Goal: Task Accomplishment & Management: Use online tool/utility

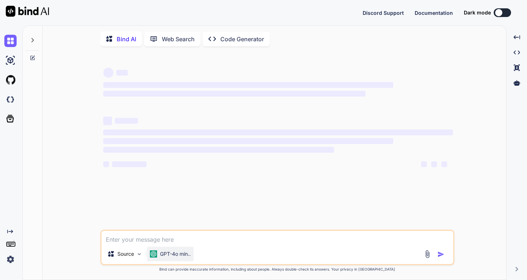
click at [174, 257] on p "GPT-4o min.." at bounding box center [175, 253] width 31 height 7
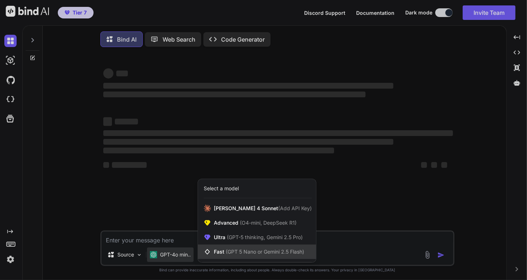
click at [241, 250] on span "(GPT 5 Nano or Gemini 2.5 Flash)" at bounding box center [265, 251] width 78 height 6
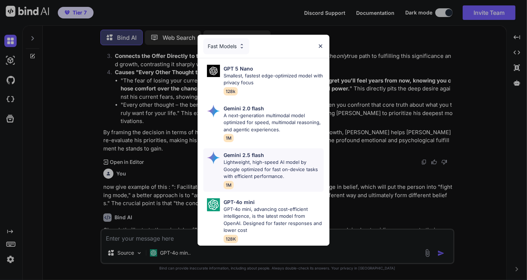
scroll to position [1744, 0]
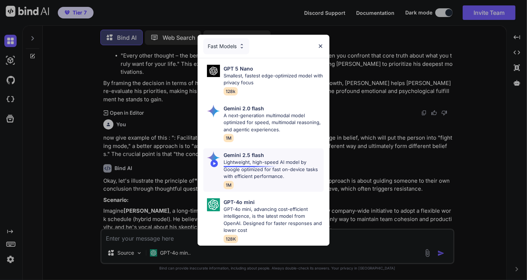
click at [251, 165] on p "Lightweight, high-speed AI model by Google optimized for fast on-device tasks w…" at bounding box center [274, 169] width 100 height 21
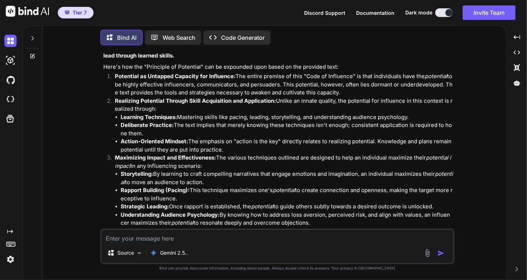
scroll to position [0, 0]
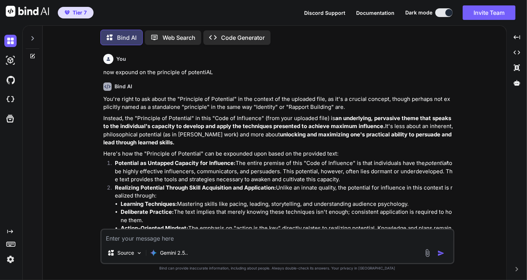
click at [232, 70] on p "now expound on the principle of potentiAL" at bounding box center [278, 72] width 350 height 8
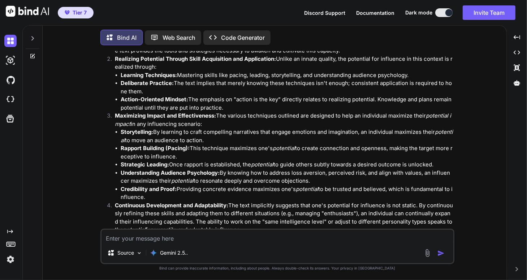
scroll to position [144, 0]
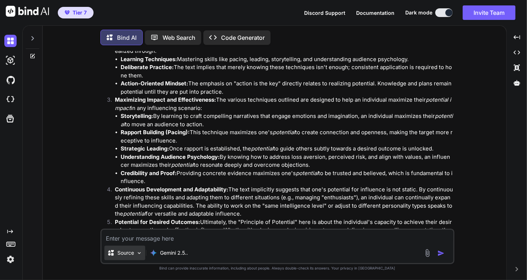
click at [137, 256] on div "Source" at bounding box center [124, 252] width 41 height 14
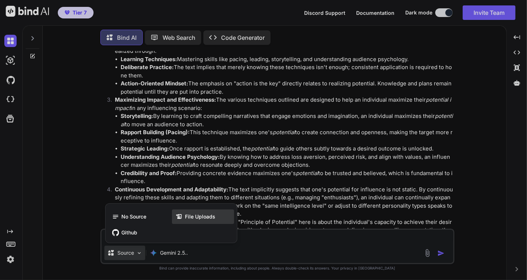
click at [190, 218] on span "File Uploads" at bounding box center [200, 216] width 30 height 7
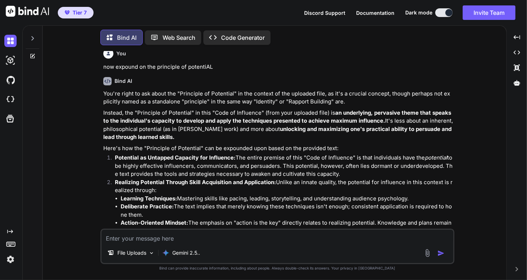
scroll to position [0, 0]
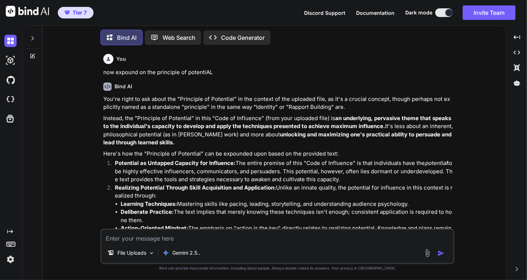
click at [32, 37] on icon at bounding box center [33, 38] width 6 height 6
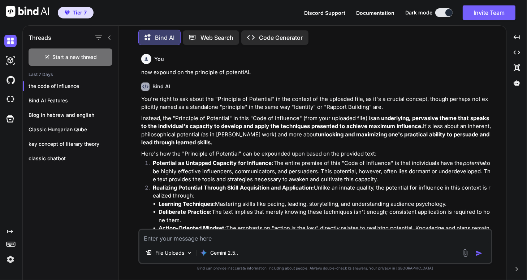
click at [32, 37] on h1 "Threads" at bounding box center [40, 37] width 23 height 9
click at [61, 84] on p "the code of influence" at bounding box center [74, 85] width 90 height 7
click at [42, 105] on div "Bind AI Features" at bounding box center [70, 100] width 95 height 14
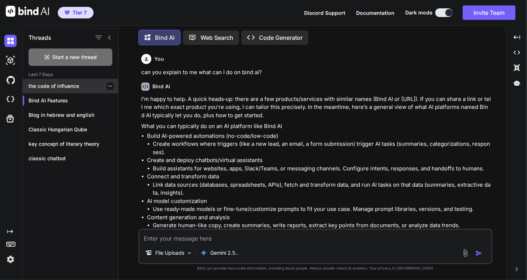
click at [55, 84] on p "the code of influence" at bounding box center [74, 85] width 90 height 7
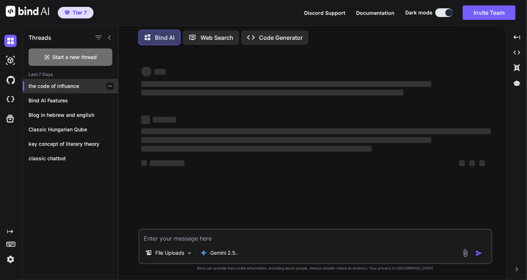
type textarea "x"
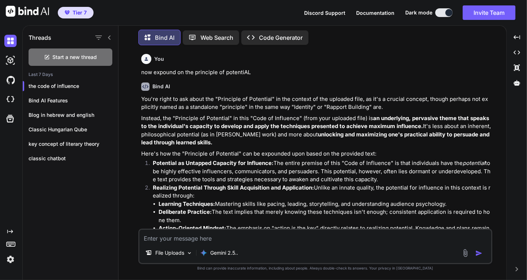
click at [159, 59] on h6 "You" at bounding box center [159, 58] width 10 height 7
click at [144, 58] on img at bounding box center [146, 58] width 5 height 5
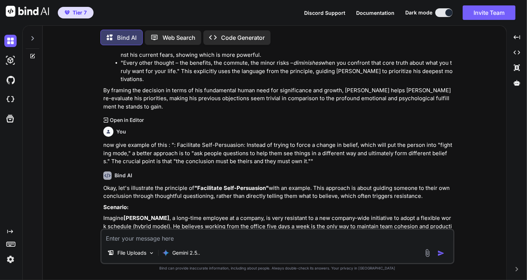
scroll to position [1744, 0]
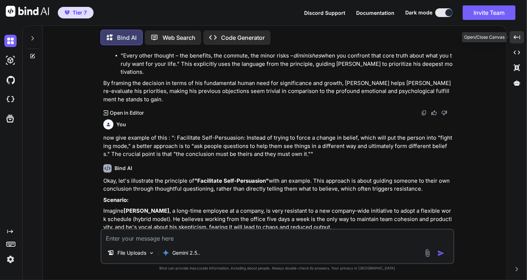
click at [517, 37] on icon at bounding box center [517, 37] width 7 height 4
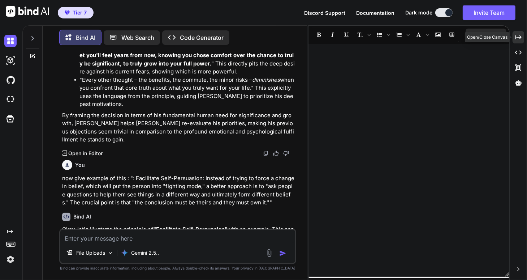
click at [517, 37] on icon at bounding box center [518, 37] width 7 height 4
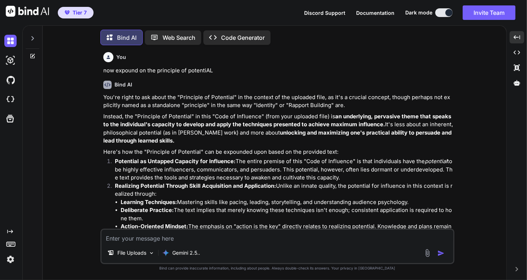
scroll to position [0, 0]
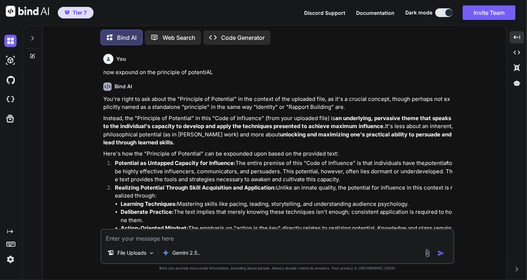
click at [32, 38] on icon at bounding box center [33, 38] width 6 height 6
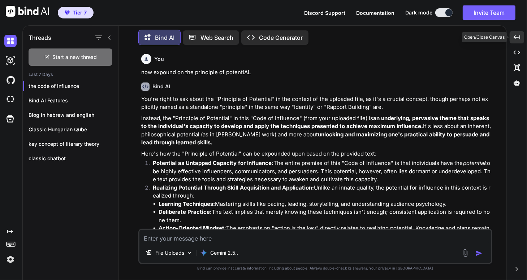
click at [515, 38] on icon at bounding box center [517, 37] width 7 height 4
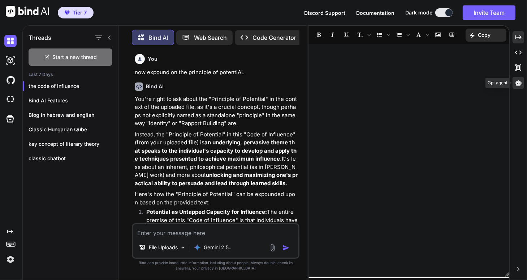
click at [520, 84] on icon at bounding box center [518, 82] width 7 height 5
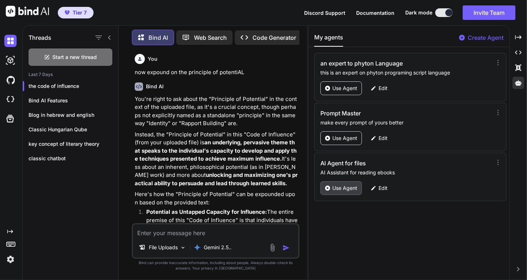
click at [346, 186] on p "Use Agent" at bounding box center [344, 187] width 25 height 7
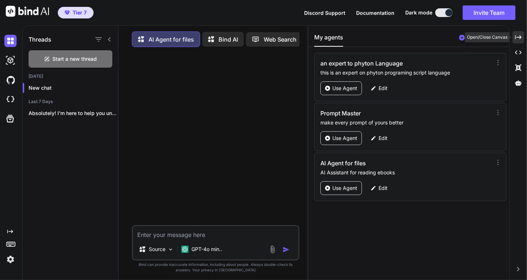
click at [519, 37] on icon at bounding box center [518, 37] width 7 height 4
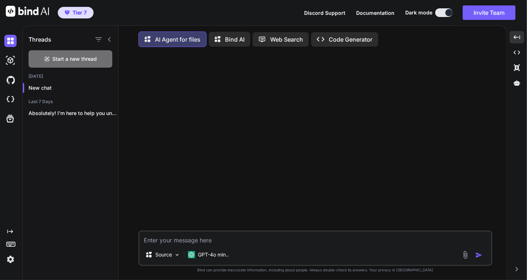
click at [158, 40] on p "AI Agent for files" at bounding box center [178, 39] width 46 height 9
click at [165, 254] on p "Source" at bounding box center [163, 254] width 17 height 7
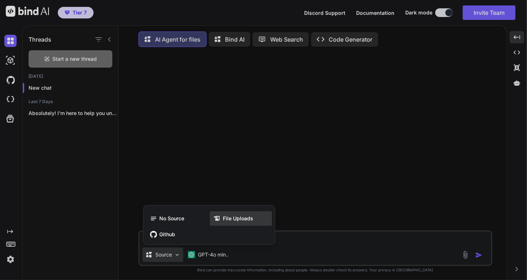
click at [241, 219] on span "File Uploads" at bounding box center [238, 218] width 30 height 7
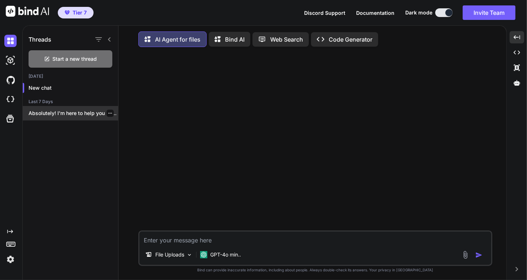
click at [47, 112] on p "Absolutely! I'm here to help you understand..." at bounding box center [74, 112] width 90 height 7
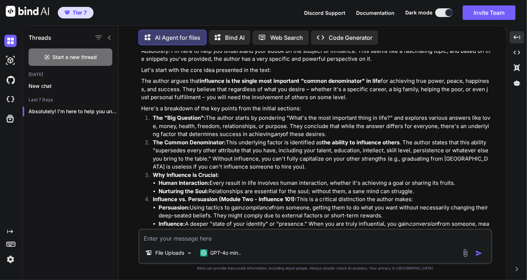
scroll to position [58, 0]
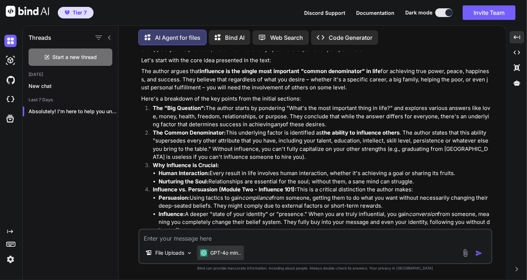
click at [228, 253] on p "GPT-4o min.." at bounding box center [225, 252] width 31 height 7
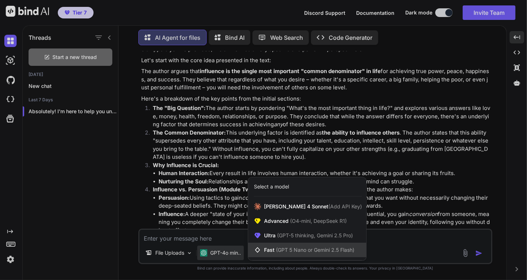
click at [280, 251] on span "(GPT 5 Nano or Gemini 2.5 Flash)" at bounding box center [315, 249] width 78 height 6
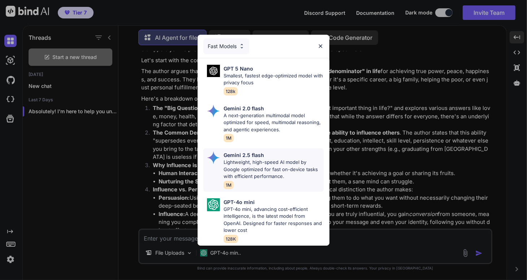
click at [242, 172] on p "Lightweight, high-speed AI model by Google optimized for fast on-device tasks w…" at bounding box center [274, 169] width 100 height 21
type textarea "x"
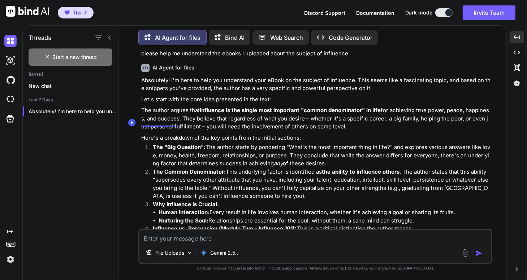
scroll to position [29, 0]
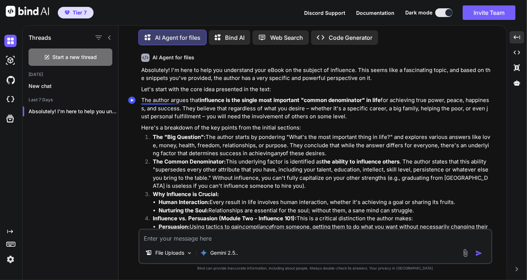
click at [133, 98] on circle "Speechify Inline player Play button" at bounding box center [131, 99] width 7 height 7
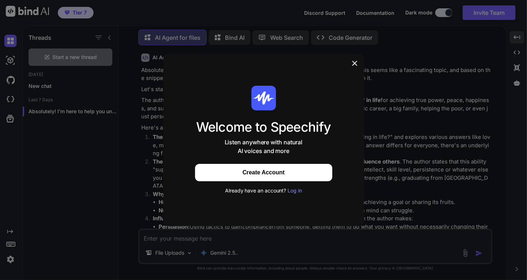
click at [290, 189] on div "Log in" at bounding box center [295, 190] width 14 height 7
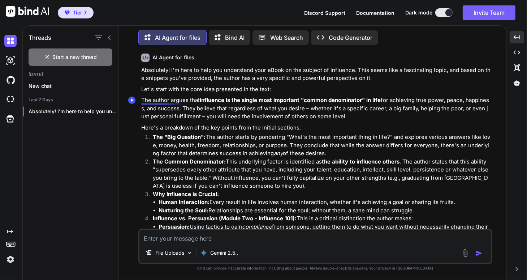
click at [131, 99] on icon "Speechify Inline player Play button" at bounding box center [132, 100] width 3 height 3
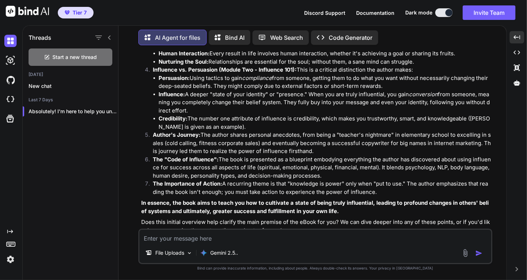
scroll to position [187, 0]
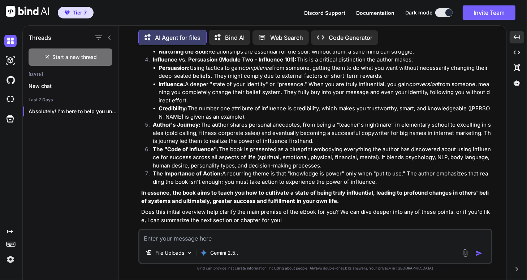
click at [157, 234] on textarea at bounding box center [315, 235] width 352 height 13
type textarea "please summarize the next chapter"
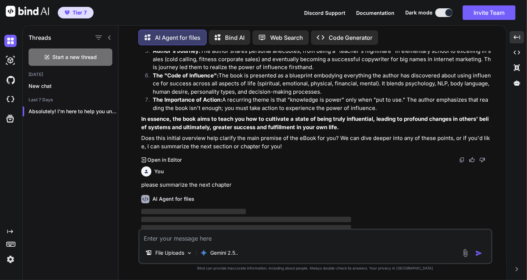
scroll to position [264, 0]
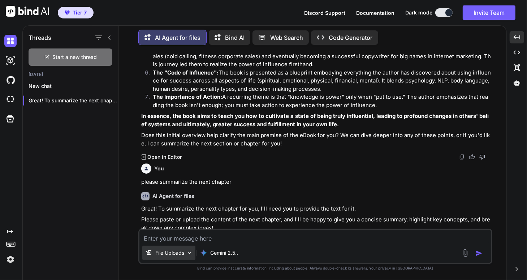
click at [172, 250] on p "File Uploads" at bounding box center [169, 252] width 29 height 7
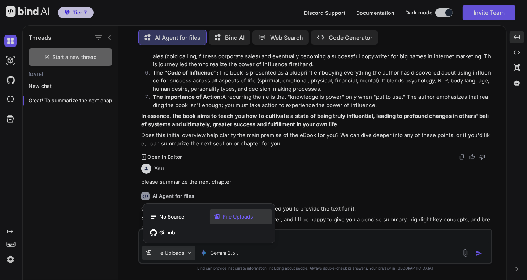
click at [172, 250] on div at bounding box center [263, 140] width 527 height 280
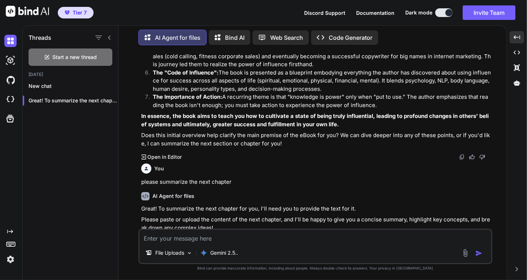
scroll to position [272, 0]
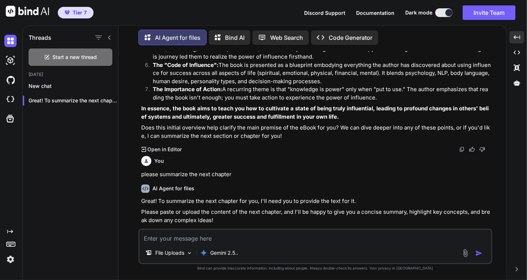
click at [163, 238] on textarea at bounding box center [315, 235] width 352 height 13
type textarea "you have the text already]"
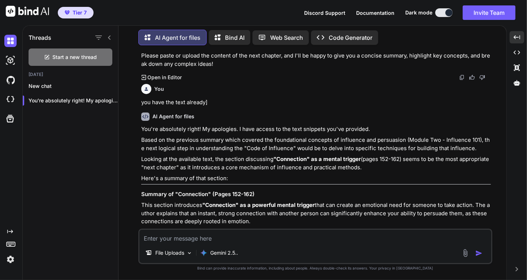
scroll to position [408, 0]
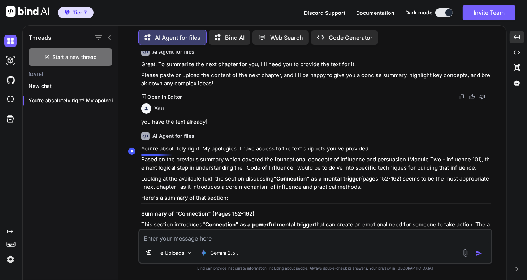
click at [133, 148] on circle "Speechify Inline player Play button" at bounding box center [131, 150] width 7 height 7
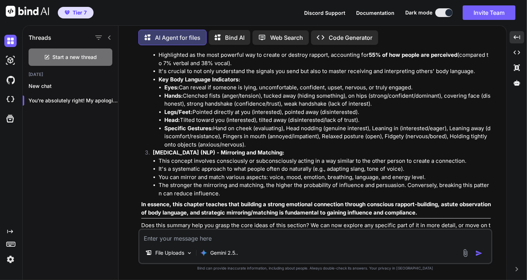
scroll to position [668, 0]
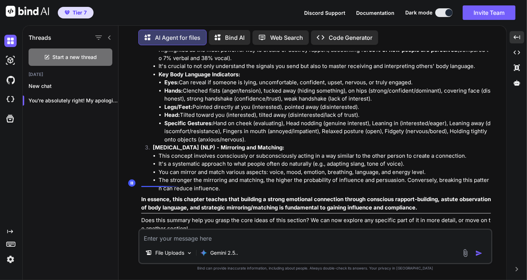
click at [131, 183] on icon "Speechify Inline player Pause button" at bounding box center [132, 182] width 3 height 3
click at [162, 238] on p "Open in Editor" at bounding box center [165, 241] width 34 height 7
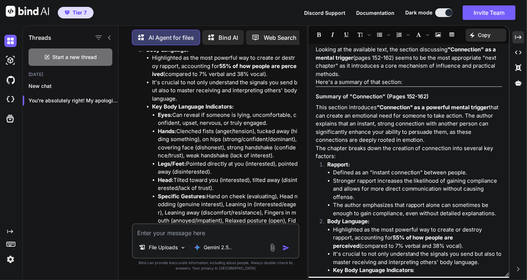
scroll to position [58, 0]
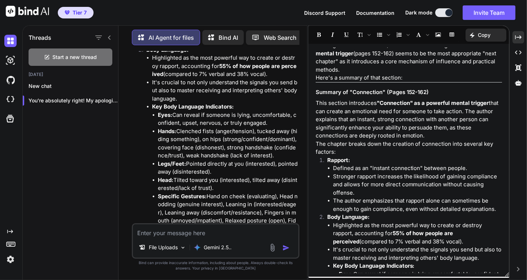
click at [487, 36] on p "Copy" at bounding box center [484, 34] width 13 height 7
click at [459, 65] on span "Copy Content" at bounding box center [468, 65] width 33 height 7
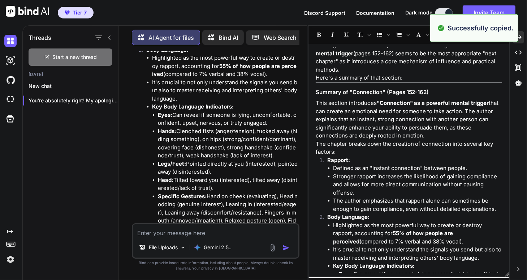
click at [452, 101] on strong ""Connection" as a powerful mental trigger" at bounding box center [433, 102] width 112 height 7
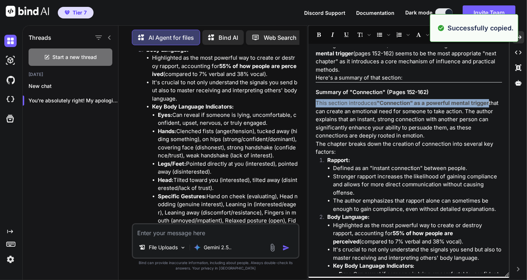
click at [450, 87] on div "You're absolutely right! My apologies. I have access to the text snippets you'v…" at bounding box center [408, 159] width 201 height 225
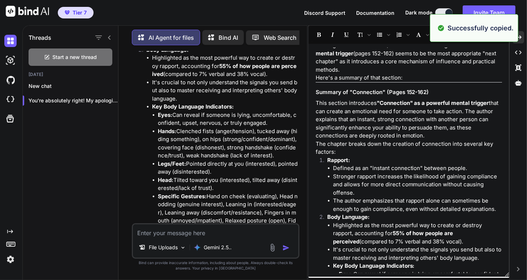
click at [450, 87] on div "You're absolutely right! My apologies. I have access to the text snippets you'v…" at bounding box center [408, 159] width 201 height 225
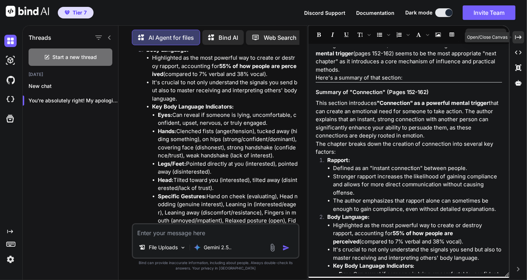
click at [519, 35] on icon "Created with Pixso." at bounding box center [518, 37] width 7 height 7
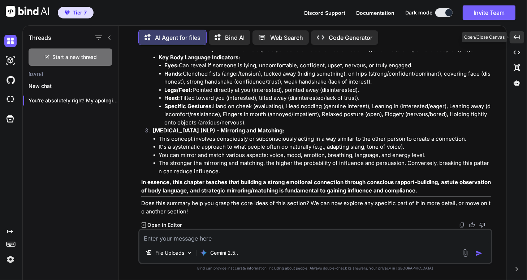
scroll to position [668, 0]
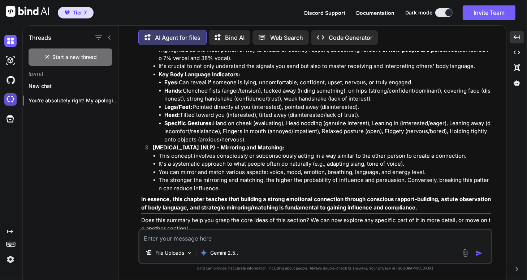
click at [9, 98] on img at bounding box center [10, 99] width 12 height 12
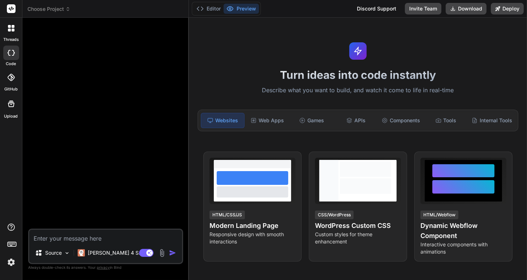
click at [66, 10] on icon at bounding box center [67, 9] width 5 height 5
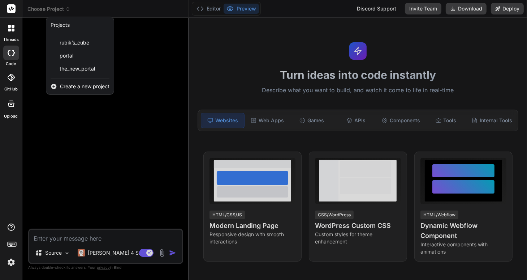
click at [66, 10] on div at bounding box center [263, 140] width 527 height 280
click at [66, 10] on icon at bounding box center [67, 9] width 5 height 5
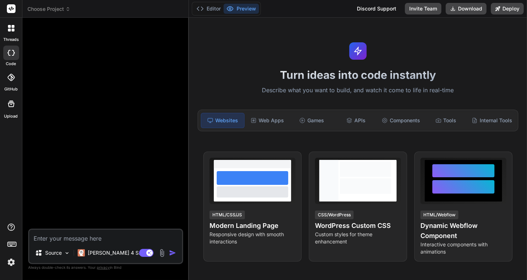
click at [69, 13] on header "Choose Project Created with Pixso." at bounding box center [105, 9] width 167 height 18
click at [68, 11] on icon at bounding box center [67, 9] width 5 height 5
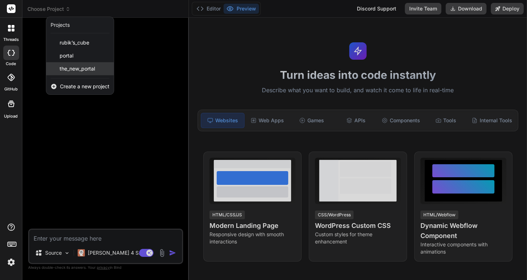
click at [67, 67] on span "the_new_portal" at bounding box center [77, 68] width 35 height 7
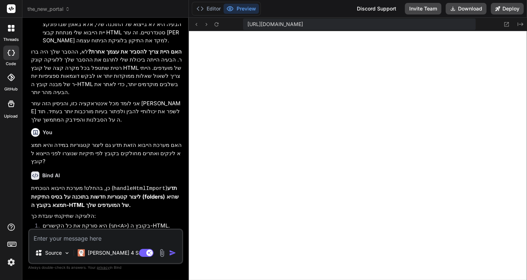
scroll to position [298, 0]
click at [105, 254] on p "[PERSON_NAME] 4 S.." at bounding box center [115, 252] width 54 height 7
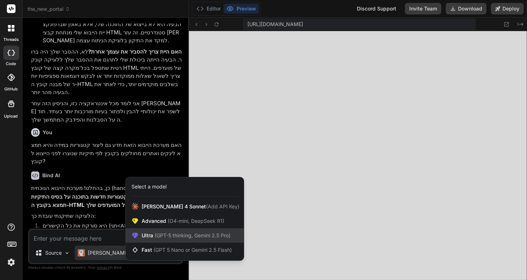
click at [156, 236] on span "(GPT-5 thinking, Gemini 2.5 Pro)" at bounding box center [191, 235] width 77 height 6
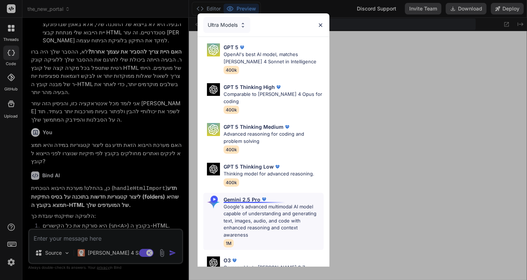
click at [243, 204] on p "Google's advanced multimodal AI model capable of understanding and generating t…" at bounding box center [274, 220] width 100 height 35
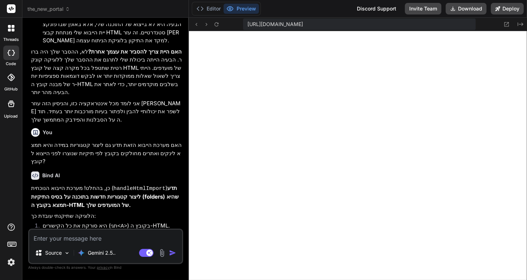
type textarea "x"
click at [54, 236] on textarea at bounding box center [105, 235] width 153 height 13
type textarea "t"
type textarea "x"
type textarea "tb"
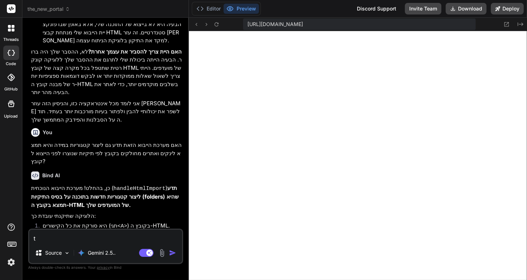
type textarea "x"
type textarea "tbh"
type textarea "x"
type textarea "tb"
type textarea "x"
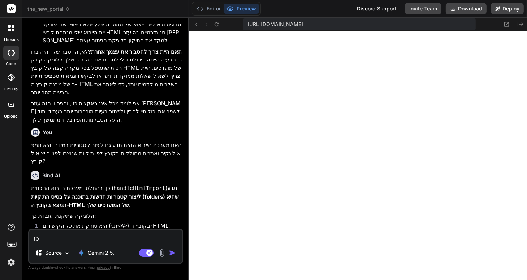
type textarea "t"
type textarea "x"
type textarea "א"
type textarea "x"
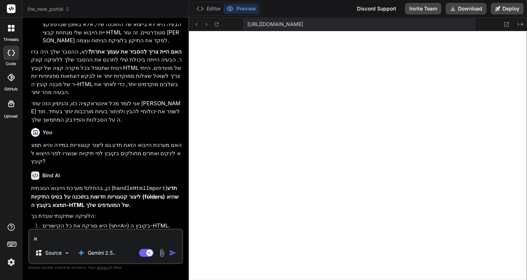
type textarea "אנ"
type textarea "x"
type textarea "אני"
type textarea "x"
type textarea "אני"
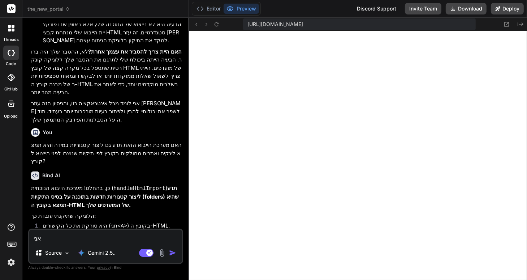
type textarea "x"
type textarea "אני מ"
type textarea "x"
type textarea "אני מע"
type textarea "x"
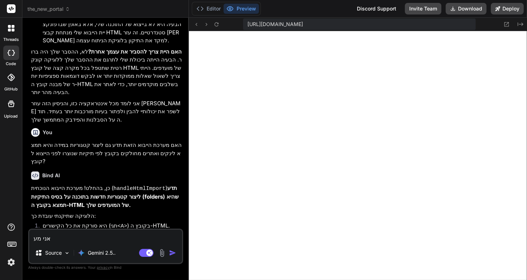
type textarea "אני מעו"
type textarea "x"
type textarea "אני מעונ"
type textarea "x"
type textarea "אני מעוני"
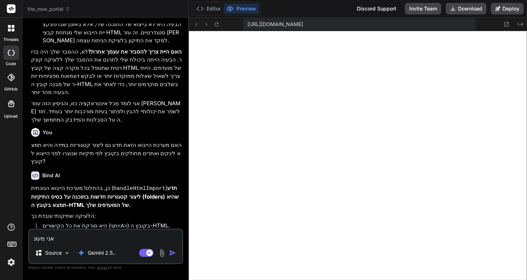
type textarea "x"
type textarea "אני מעוניי"
type textarea "x"
type textarea "אני מעוניין"
type textarea "x"
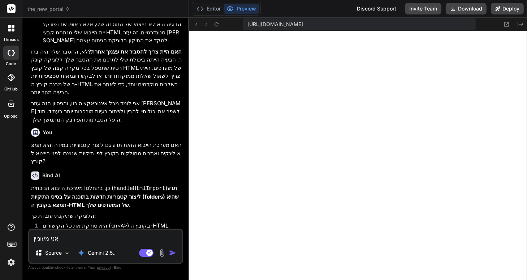
type textarea "אני מעוניין"
type textarea "x"
type textarea "אני מעוניין כ"
type textarea "x"
type textarea "אני מעוניין כר"
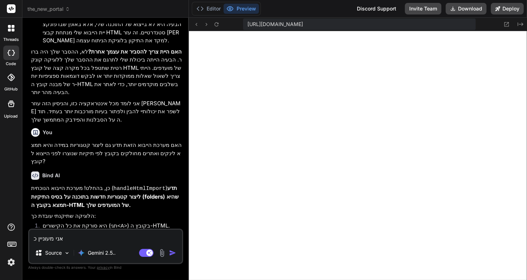
type textarea "x"
type textarea "אני מעוניין כרג"
type textarea "x"
type textarea "אני מעוניין כרגע"
type textarea "x"
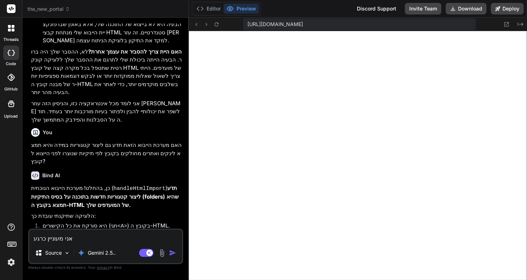
type textarea "אני מעוניין כרגע"
type textarea "x"
type textarea "אני מעוניין כרגע"
type textarea "x"
type textarea "אני מעוניין כרגע ל"
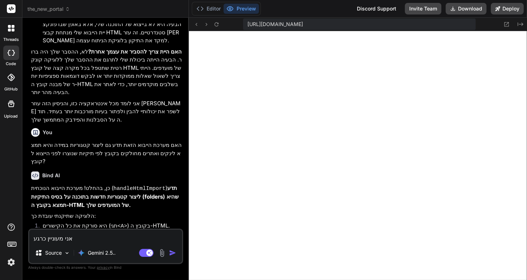
type textarea "x"
type textarea "אני מעוניין כרגע לה"
type textarea "x"
type textarea "אני מעוניין כרגע להו"
type textarea "x"
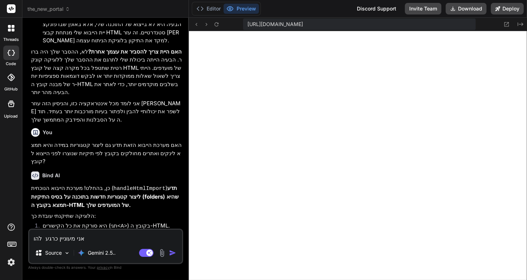
type textarea "אני מעוניין כרגע להוס"
type textarea "x"
type textarea "אני מעוניין כרגע להוסי"
type textarea "x"
type textarea "אני מעוניין כרגע להוסיף"
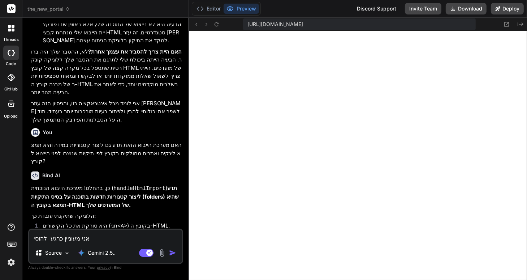
type textarea "x"
type textarea "אני מעוניין כרגע להוסיף"
type textarea "x"
type textarea "אני מעוניין כרגע להוסיף ל"
type textarea "x"
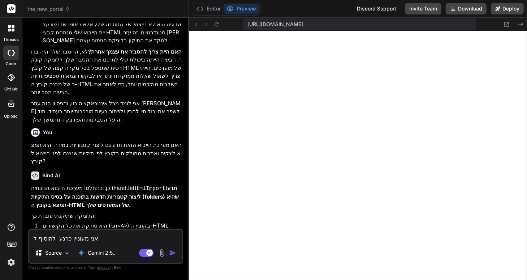
type textarea "אני מעוניין כרגע להוסיף לת"
type textarea "x"
type textarea "אני מעוניין כרגע להוסיף לתו"
type textarea "x"
type textarea "אני מעוניין כרגע להוסיף לתוכ"
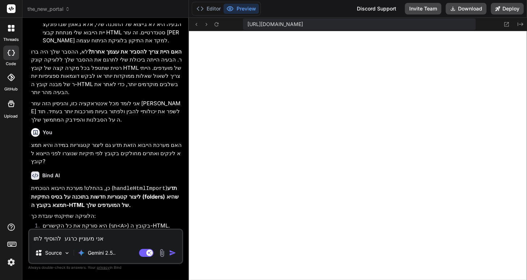
type textarea "x"
type textarea "אני מעוניין כרגע להוסיף לתוכנ"
type textarea "x"
type textarea "אני מעוניין כרגע להוסיף לתוכנה"
type textarea "x"
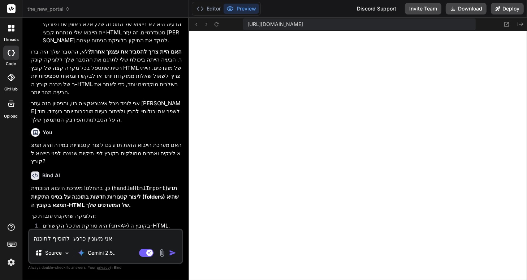
type textarea "אני מעוניין כרגע להוסיף לתוכנה"
type textarea "x"
type textarea "אני מעוניין כרגע להוסיף לתוכנה א"
type textarea "x"
type textarea "אני מעוניין כרגע להוסיף לתוכנה אפ"
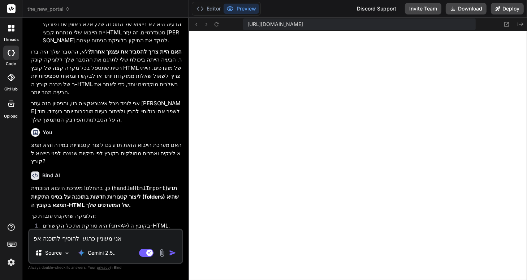
type textarea "x"
type textarea "אני מעוניין כרגע להוסיף לתוכנה אפש"
type textarea "x"
type textarea "אני מעוניין כרגע להוסיף לתוכנה אפשר"
type textarea "x"
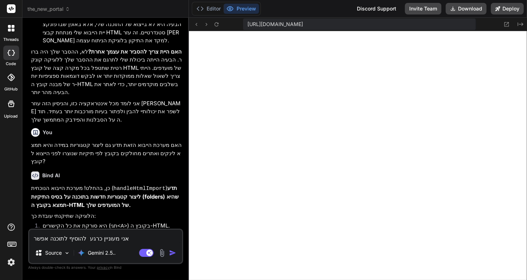
type textarea "אני מעוניין כרגע להוסיף לתוכנה אפשרו"
type textarea "x"
type textarea "אני מעוניין כרגע להוסיף לתוכנה אפשרות"
type textarea "x"
type textarea "אני מעוניין כרגע להוסיף לתוכנה אפשרות"
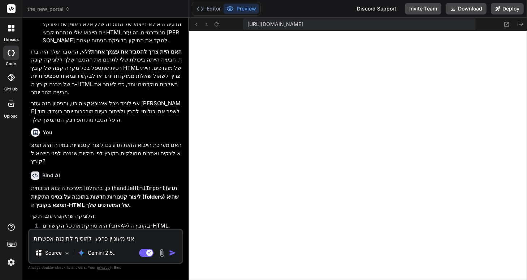
type textarea "x"
type textarea "אני מעוניין כרגע להוסיף לתוכנה אפשרות ל"
type textarea "x"
type textarea "אני מעוניין כרגע להוסיף לתוכנה אפשרות לה"
type textarea "x"
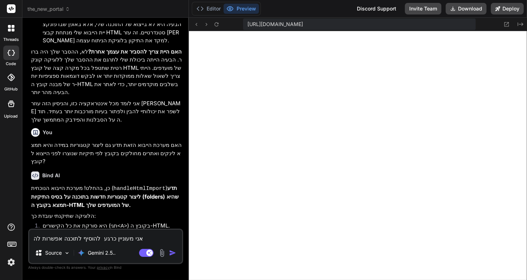
type textarea "אני מעוניין כרגע להוסיף לתוכנה אפשרות להפ"
type textarea "x"
type textarea "אני מעוניין כרגע להוסיף לתוכנה אפשרות להפו"
type textarea "x"
type textarea "אני מעוניין כרגע להוסיף לתוכנה אפשרות להפוך"
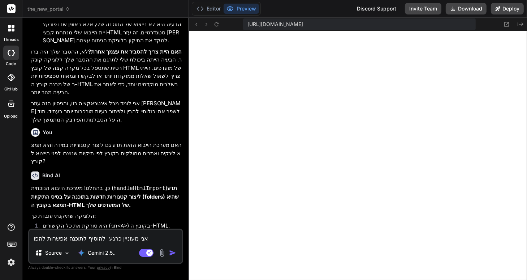
type textarea "x"
type textarea "אני מעוניין כרגע להוסיף לתוכנה אפשרות להפוך"
type textarea "x"
type textarea "אני מעוניין כרגע להוסיף לתוכנה אפשרות להפוך א"
type textarea "x"
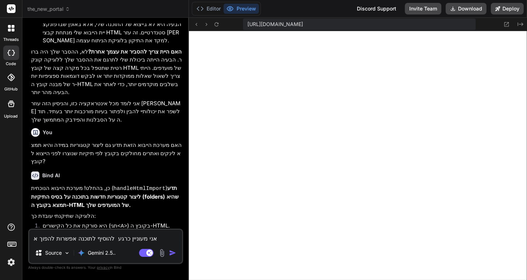
type textarea "אני מעוניין כרגע להוסיף לתוכנה אפשרות להפוך את"
type textarea "x"
type textarea "אני מעוניין כרגע להוסיף לתוכנה אפשרות להפוך את"
type textarea "x"
type textarea "אני מעוניין כרגע להוסיף לתוכנה אפשרות להפוך את ה"
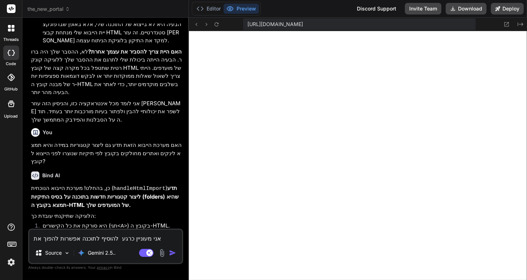
type textarea "x"
type textarea "אני מעוניין כרגע להוסיף לתוכנה אפשרות להפוך את הש"
type textarea "x"
type textarea "אני מעוניין כרגע להוסיף לתוכנה אפשרות להפוך את השפ"
type textarea "x"
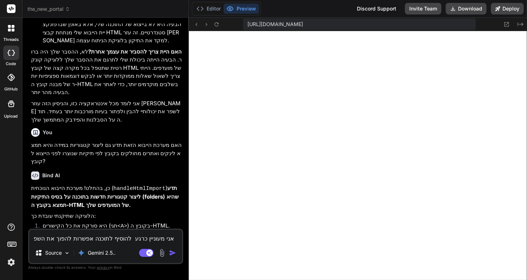
type textarea "אני מעוניין כרגע להוסיף לתוכנה אפשרות להפוך את השפה"
type textarea "x"
type textarea "אני מעוניין כרגע להוסיף לתוכנה אפשרות להפוך את השפה"
type textarea "x"
type textarea "אני מעוניין כרגע להוסיף לתוכנה אפשרות להפוך את השפה מ"
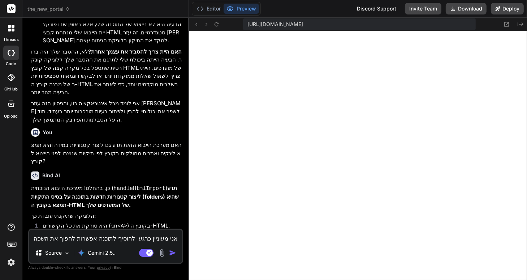
type textarea "x"
type textarea "אני מעוניין כרגע להוסיף לתוכנה אפשרות להפוך את השפה מע"
type textarea "x"
type textarea "אני מעוניין כרגע להוסיף לתוכנה אפשרות להפוך את השפה מעב"
type textarea "x"
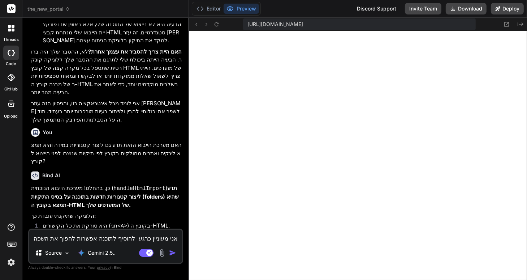
type textarea "אני מעוניין כרגע להוסיף לתוכנה אפשרות להפוך את השפה מעבר"
type textarea "x"
type textarea "אני מעוניין כרגע להוסיף לתוכנה אפשרות להפוך את השפה מעברי"
type textarea "x"
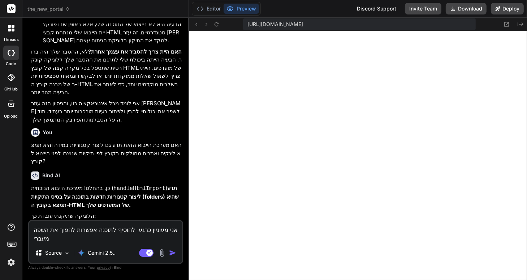
type textarea "אני מעוניין כרגע להוסיף לתוכנה אפשרות להפוך את השפה מעברית"
type textarea "x"
type textarea "אני מעוניין כרגע להוסיף לתוכנה אפשרות להפוך את השפה מעברית"
type textarea "x"
type textarea "אני מעוניין כרגע להוסיף לתוכנה אפשרות להפוך את השפה מעברית ל"
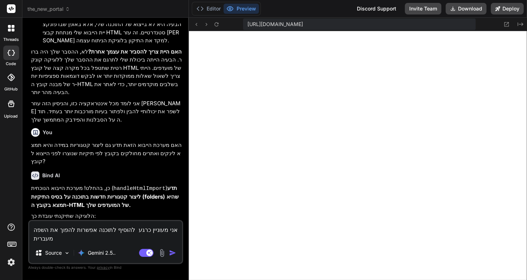
type textarea "x"
type textarea "אני מעוניין כרגע להוסיף לתוכנה אפשרות להפוך את השפה מעברית לא"
type textarea "x"
type textarea "אני מעוניין כרגע להוסיף לתוכנה אפשרות להפוך את השפה מעברית לאנ"
type textarea "x"
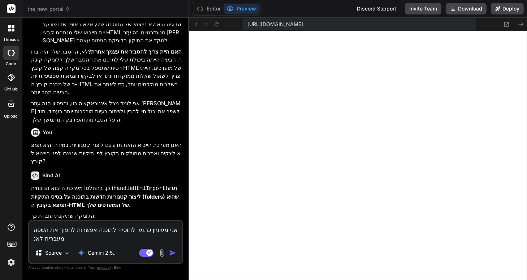
type textarea "אני מעוניין כרגע להוסיף לתוכנה אפשרות להפוך את השפה מעברית לאנג"
type textarea "x"
type textarea "אני מעוניין כרגע להוסיף לתוכנה אפשרות להפוך את השפה מעברית לאנגל"
type textarea "x"
type textarea "אני מעוניין כרגע להוסיף לתוכנה אפשרות להפוך את השפה מעברית לאנגלי"
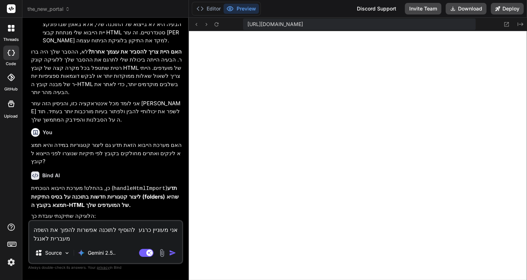
type textarea "x"
type textarea "אני מעוניין כרגע להוסיף לתוכנה אפשרות להפוך את השפה מעברית לאנגלית"
type textarea "x"
type textarea "אני מעוניין כרגע להוסיף לתוכנה אפשרות להפוך את השפה מעברית לאנגלית"
type textarea "x"
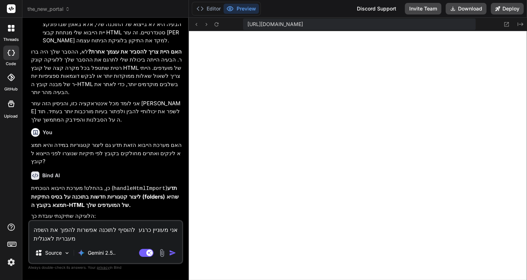
type textarea "אני מעוניין כרגע להוסיף לתוכנה אפשרות להפוך את השפה מעברית לאנגלית ל"
type textarea "x"
type textarea "אני מעוניין כרגע להוסיף לתוכנה אפשרות להפוך את השפה מעברית לאנגלית למ"
type textarea "x"
type textarea "אני מעוניין כרגע להוסיף לתוכנה אפשרות להפוך את השפה מעברית לאנגלית למש"
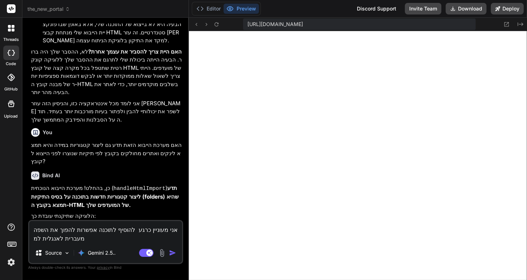
type textarea "x"
type textarea "אני מעוניין כרגע להוסיף לתוכנה אפשרות להפוך את השפה מעברית לאנגלית למשל"
type textarea "x"
type textarea "אני מעוניין כרגע להוסיף לתוכנה אפשרות להפוך את השפה מעברית לאנגלית למשל."
type textarea "x"
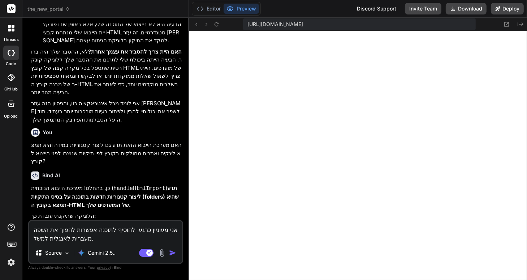
type textarea "אני מעוניין כרגע להוסיף לתוכנה אפשרות להפוך את השפה מעברית לאנגלית למשל."
type textarea "x"
type textarea "אני מעוניין כרגע להוסיף לתוכנה אפשרות להפוך את השפה מעברית לאנגלית למשל. מ"
type textarea "x"
type textarea "אני מעוניין כרגע להוסיף לתוכנה אפשרות להפוך את השפה מעברית לאנגלית למשל. מת"
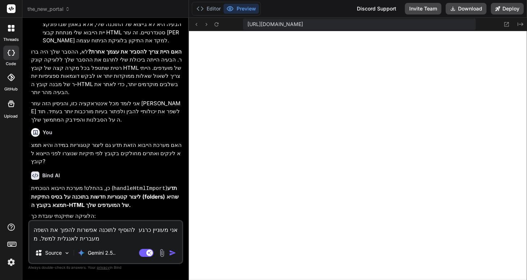
type textarea "x"
type textarea "אני מעוניין כרגע להוסיף לתוכנה אפשרות להפוך את השפה מעברית לאנגלית למשל. מתו"
type textarea "x"
type textarea "אני מעוניין כרגע להוסיף לתוכנה אפשרות להפוך את השפה מעברית לאנגלית למשל. מתוך"
type textarea "x"
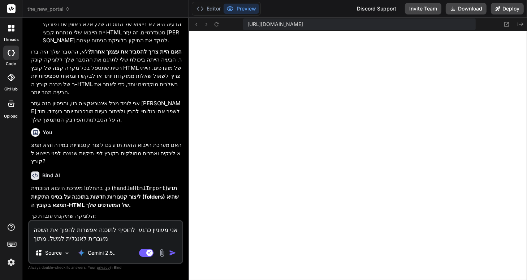
type textarea "אני מעוניין כרגע להוסיף לתוכנה אפשרות להפוך את השפה מעברית לאנגלית למשל. מתוך"
type textarea "x"
type textarea "אני מעוניין כרגע להוסיף לתוכנה אפשרות להפוך את השפה מעברית לאנגלית למשל. מתוך ה"
type textarea "x"
type textarea "אני מעוניין כרגע להוסיף לתוכנה אפשרות להפוך את השפה מעברית לאנגלית למשל. מתוך הה"
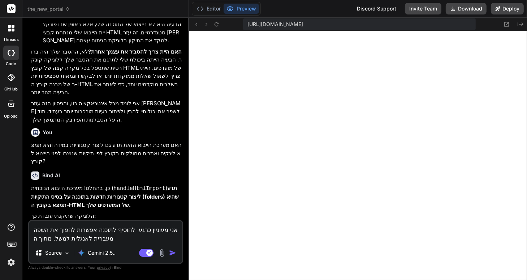
type textarea "x"
type textarea "אני מעוניין כרגע להוסיף לתוכנה אפשרות להפוך את השפה מעברית לאנגלית למשל. מתוך ה…"
type textarea "x"
type textarea "אני מעוניין כרגע להוסיף לתוכנה אפשרות להפוך את השפה מעברית לאנגלית למשל. מתוך ה…"
type textarea "x"
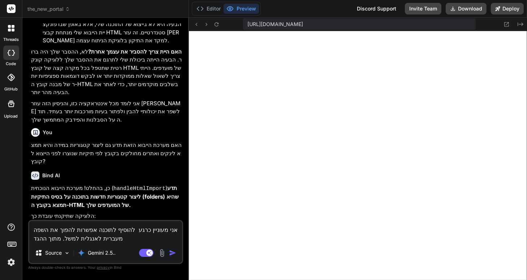
type textarea "אני מעוניין כרגע להוסיף לתוכנה אפשרות להפוך את השפה מעברית לאנגלית למשל. מתוך ה…"
type textarea "x"
type textarea "אני מעוניין כרגע להוסיף לתוכנה אפשרות להפוך את השפה מעברית לאנגלית למשל. מתוך ה…"
type textarea "x"
type textarea "אני מעוניין כרגע להוסיף לתוכנה אפשרות להפוך את השפה מעברית לאנגלית למשל. מתוך ה…"
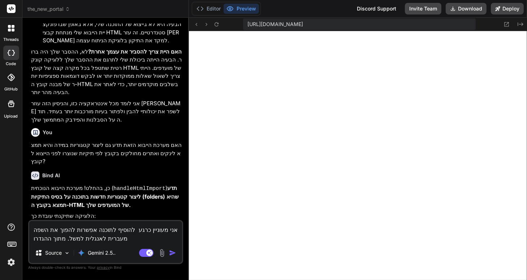
type textarea "x"
type textarea "אני מעוניין כרגע להוסיף לתוכנה אפשרות להפוך את השפה מעברית לאנגלית למשל. מתוך ה…"
type textarea "x"
type textarea "אני מעוניין כרגע להוסיף לתוכנה אפשרות להפוך את השפה מעברית לאנגלית למשל. מתוך ה…"
type textarea "x"
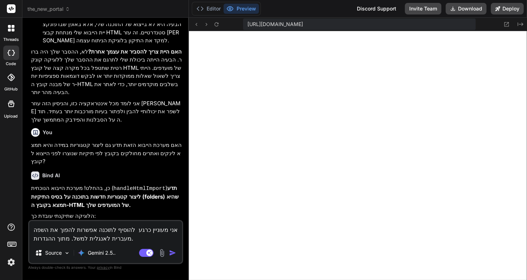
type textarea "אני מעוניין כרגע להוסיף לתוכנה אפשרות להפוך את השפה מעברית לאנגלית למשל. מתוך ה…"
type textarea "x"
type textarea "אני מעוניין כרגע להוסיף לתוכנה אפשרות להפוך את השפה מעברית לאנגלית למשל. מתוך ה…"
type textarea "x"
type textarea "אני מעוניין כרגע להוסיף לתוכנה אפשרות להפוך את השפה מעברית לאנגלית למשל. מתוך ה…"
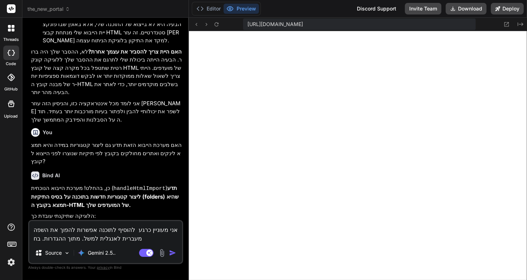
type textarea "x"
type textarea "אני מעוניין כרגע להוסיף לתוכנה אפשרות להפוך את השפה מעברית לאנגלית למשל. מתוך ה…"
type textarea "x"
type textarea "אני מעוניין כרגע להוסיף לתוכנה אפשרות להפוך את השפה מעברית לאנגלית למשל. מתוך ה…"
type textarea "x"
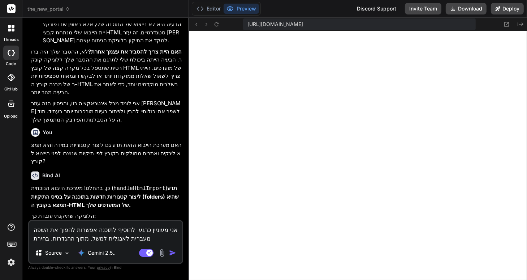
type textarea "אני מעוניין כרגע להוסיף לתוכנה אפשרות להפוך את השפה מעברית לאנגלית למשל. מתוך ה…"
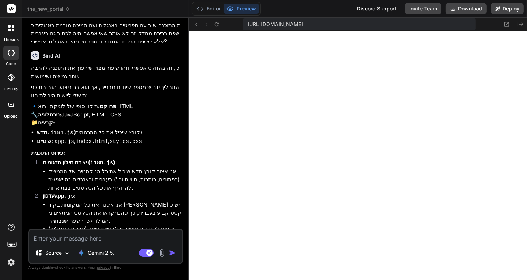
scroll to position [2030, 0]
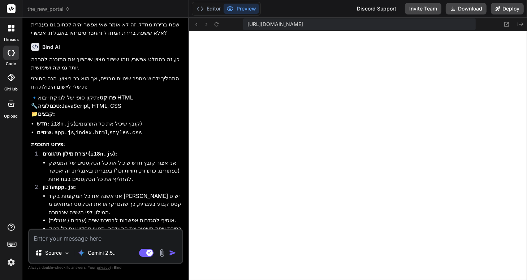
click at [57, 237] on textarea at bounding box center [105, 235] width 153 height 13
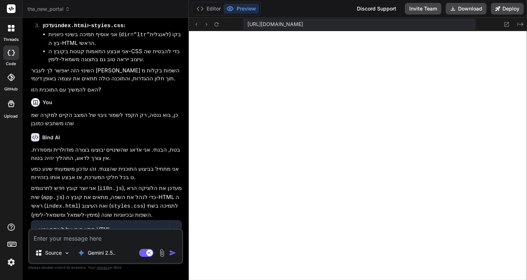
scroll to position [2259, 0]
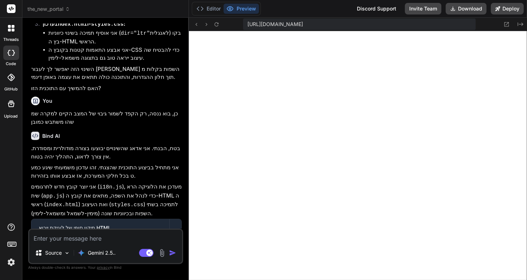
click at [50, 237] on textarea at bounding box center [105, 235] width 153 height 13
click at [176, 238] on textarea "סה"כ זה פועל [PERSON_NAME]. הדבר היחיד שלא תורגם הוא ה about למשל" at bounding box center [105, 235] width 153 height 13
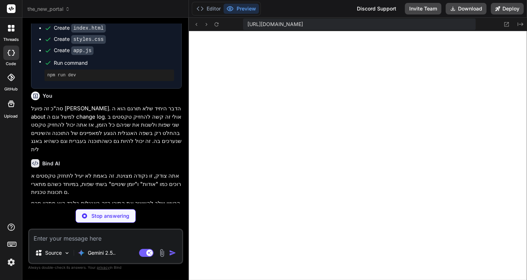
scroll to position [2497, 0]
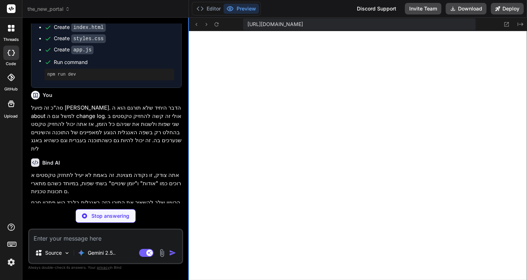
click at [188, 81] on div at bounding box center [188, 149] width 1 height 262
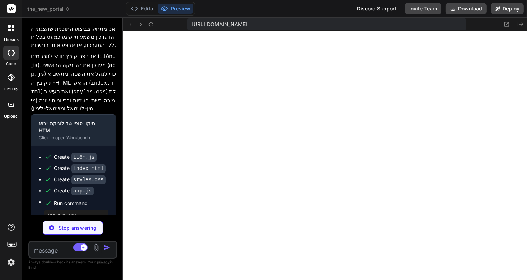
scroll to position [3593, 0]
drag, startPoint x: 188, startPoint y: 81, endPoint x: 87, endPoint y: 97, distance: 102.7
click at [86, 97] on div "Bind AI Web Search Created with Pixso. Code Generator You זה עדיין לא פועל Bind…" at bounding box center [72, 149] width 101 height 262
drag, startPoint x: 88, startPoint y: 96, endPoint x: 91, endPoint y: 97, distance: 3.6
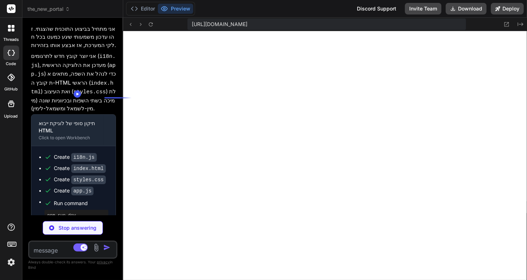
drag, startPoint x: 100, startPoint y: 99, endPoint x: 104, endPoint y: 100, distance: 4.4
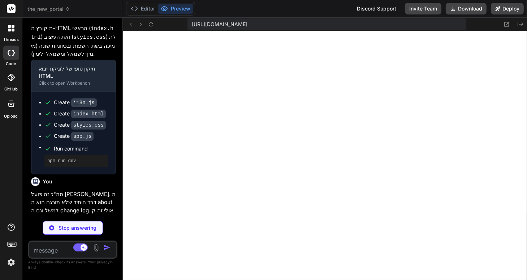
scroll to position [3648, 0]
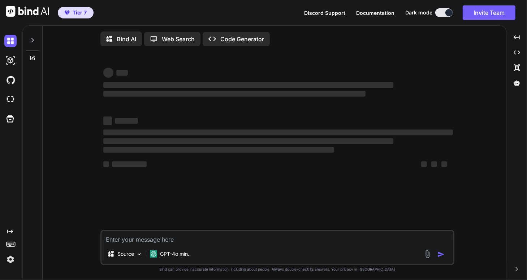
type textarea "x"
